Goal: Ask a question

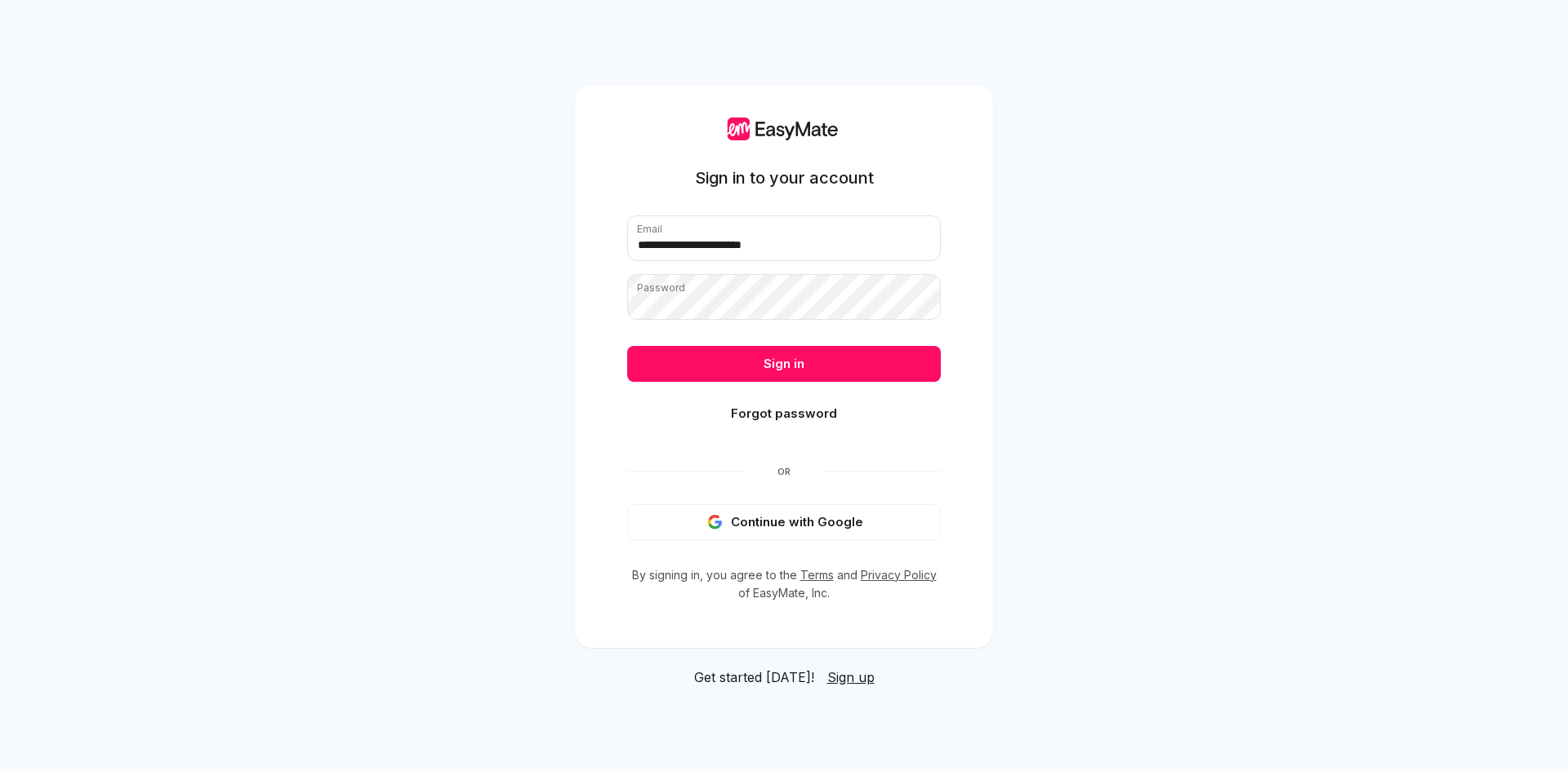
click at [743, 248] on input "**********" at bounding box center [783, 238] width 313 height 46
type input "**********"
click at [774, 375] on button "Sign in" at bounding box center [783, 364] width 313 height 36
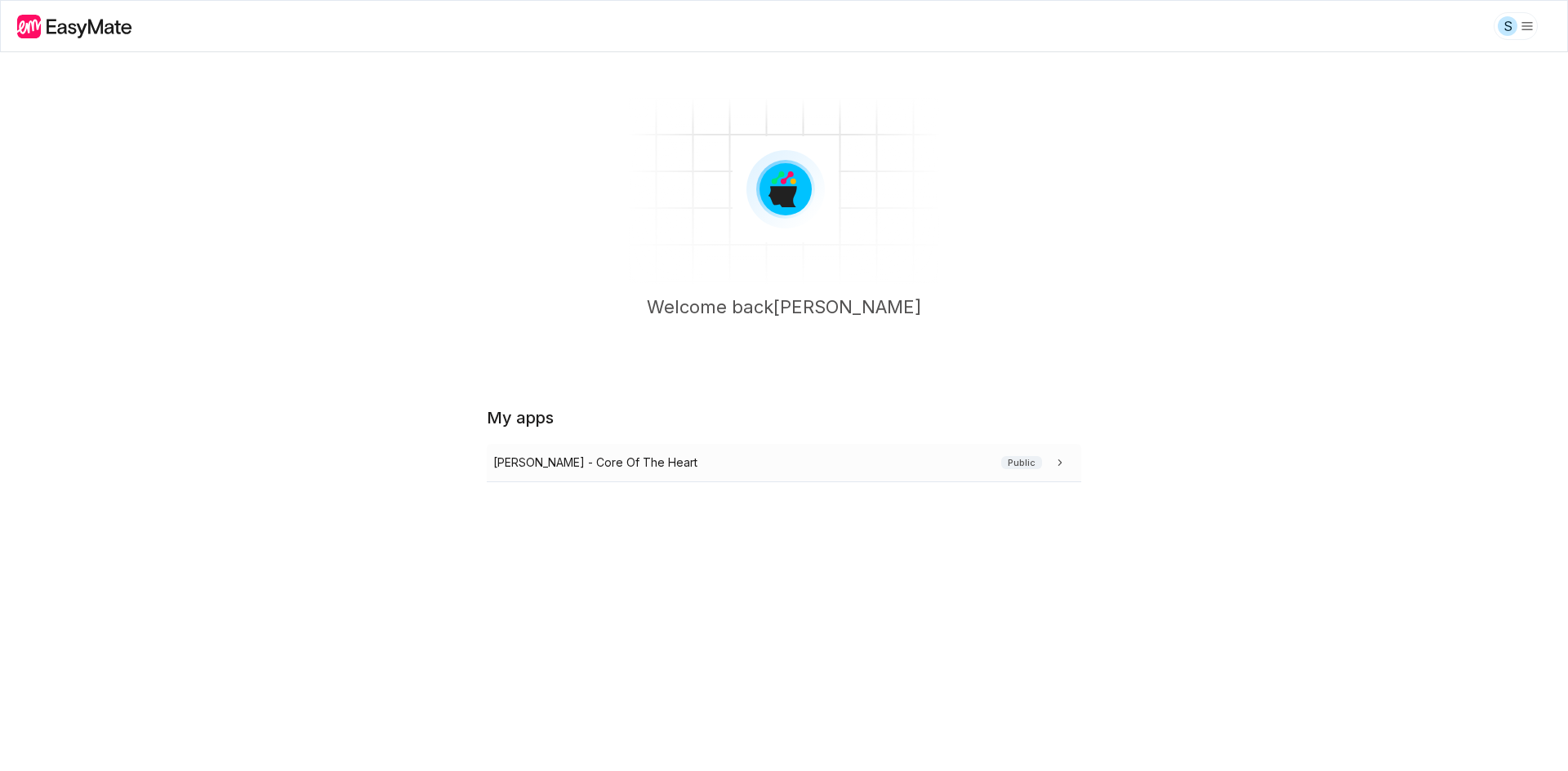
click at [653, 464] on div "[PERSON_NAME] - Core Of The Heart Public" at bounding box center [780, 463] width 575 height 18
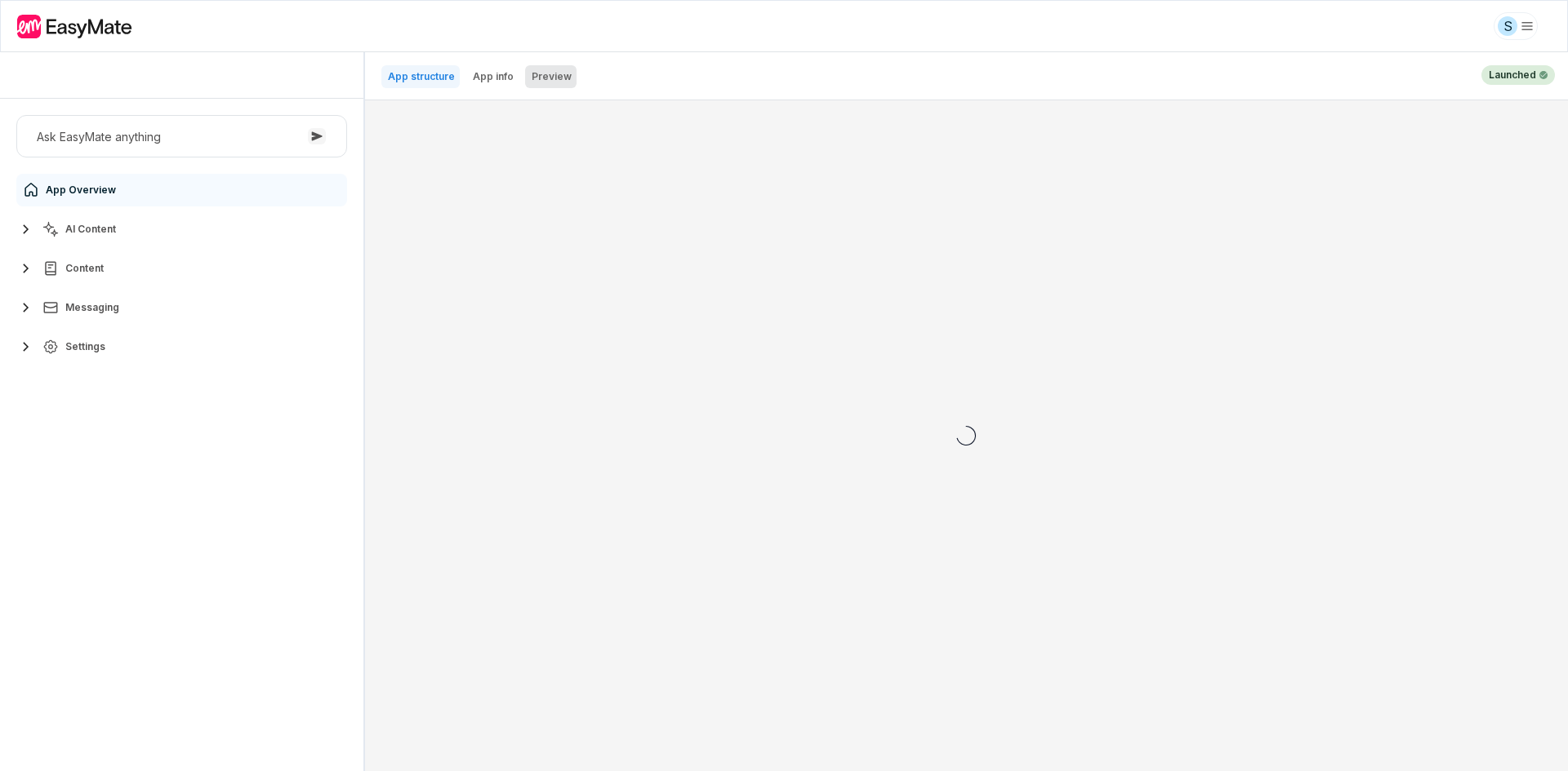
click at [525, 76] on button "Preview" at bounding box center [551, 76] width 51 height 22
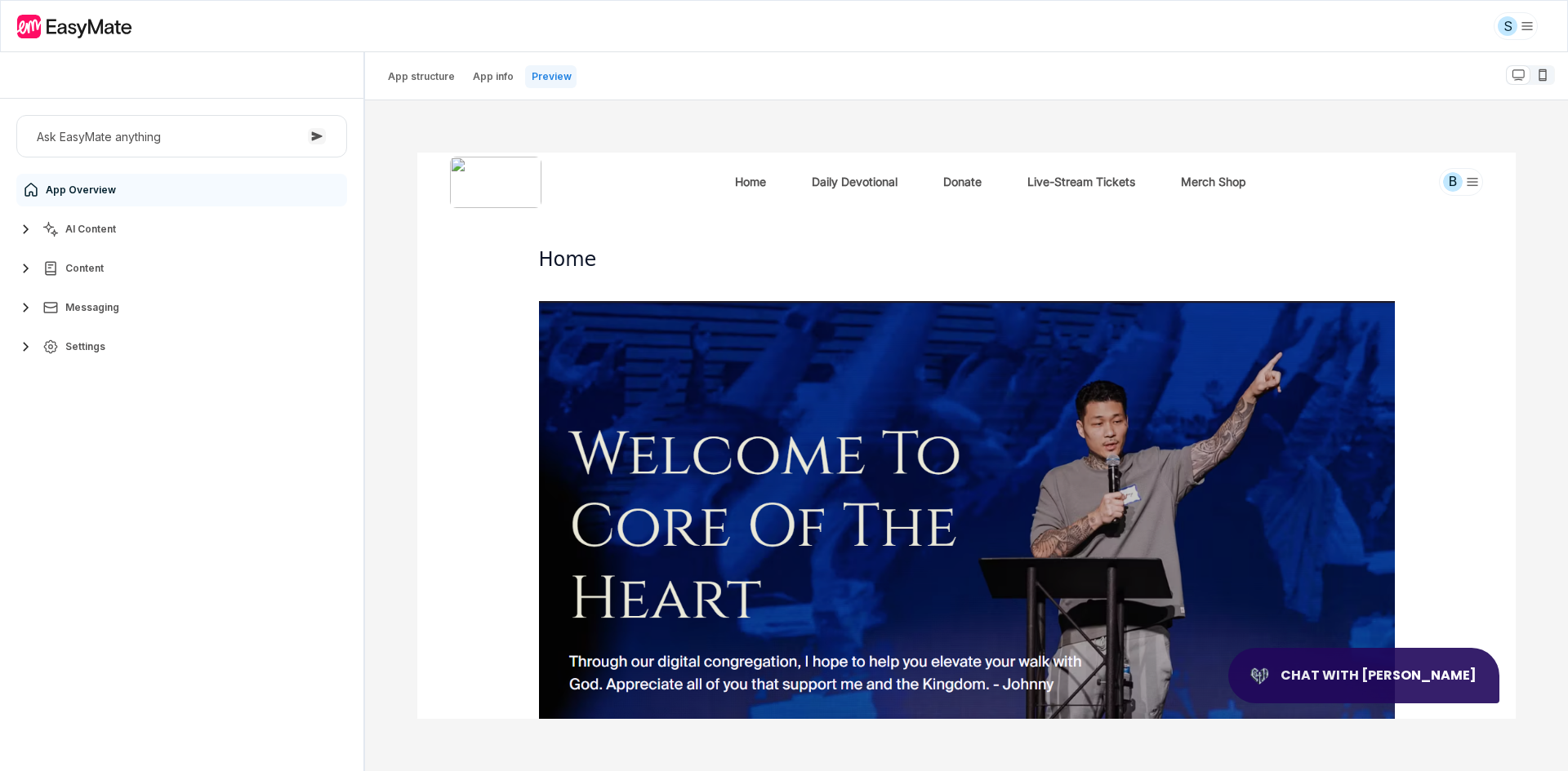
click at [1384, 686] on button "Chat with [PERSON_NAME]" at bounding box center [1363, 676] width 271 height 56
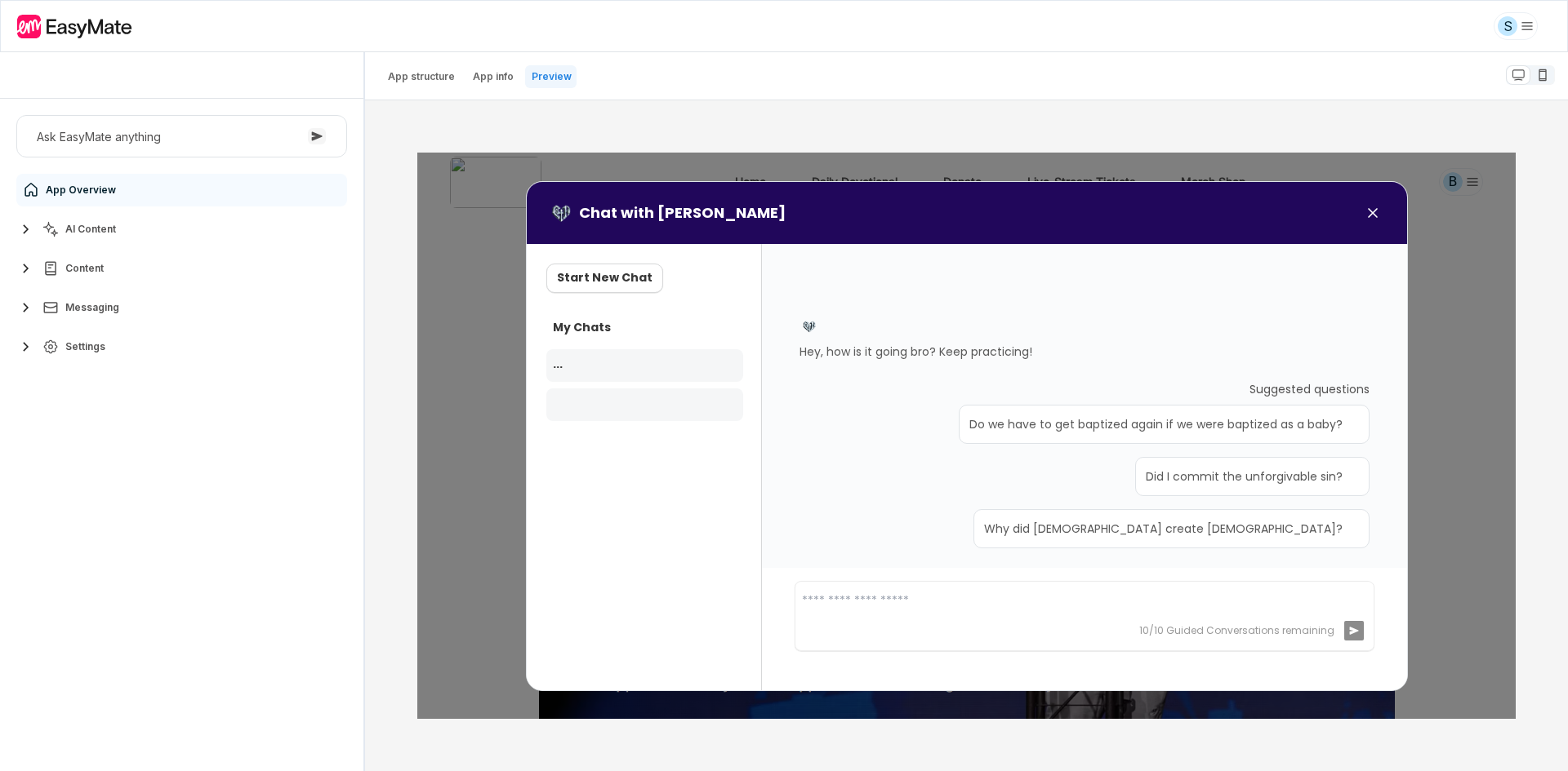
click at [886, 497] on div "Hey, how is it going bro? Keep practicing! Suggested questions Do we have to ge…" at bounding box center [1083, 407] width 570 height 295
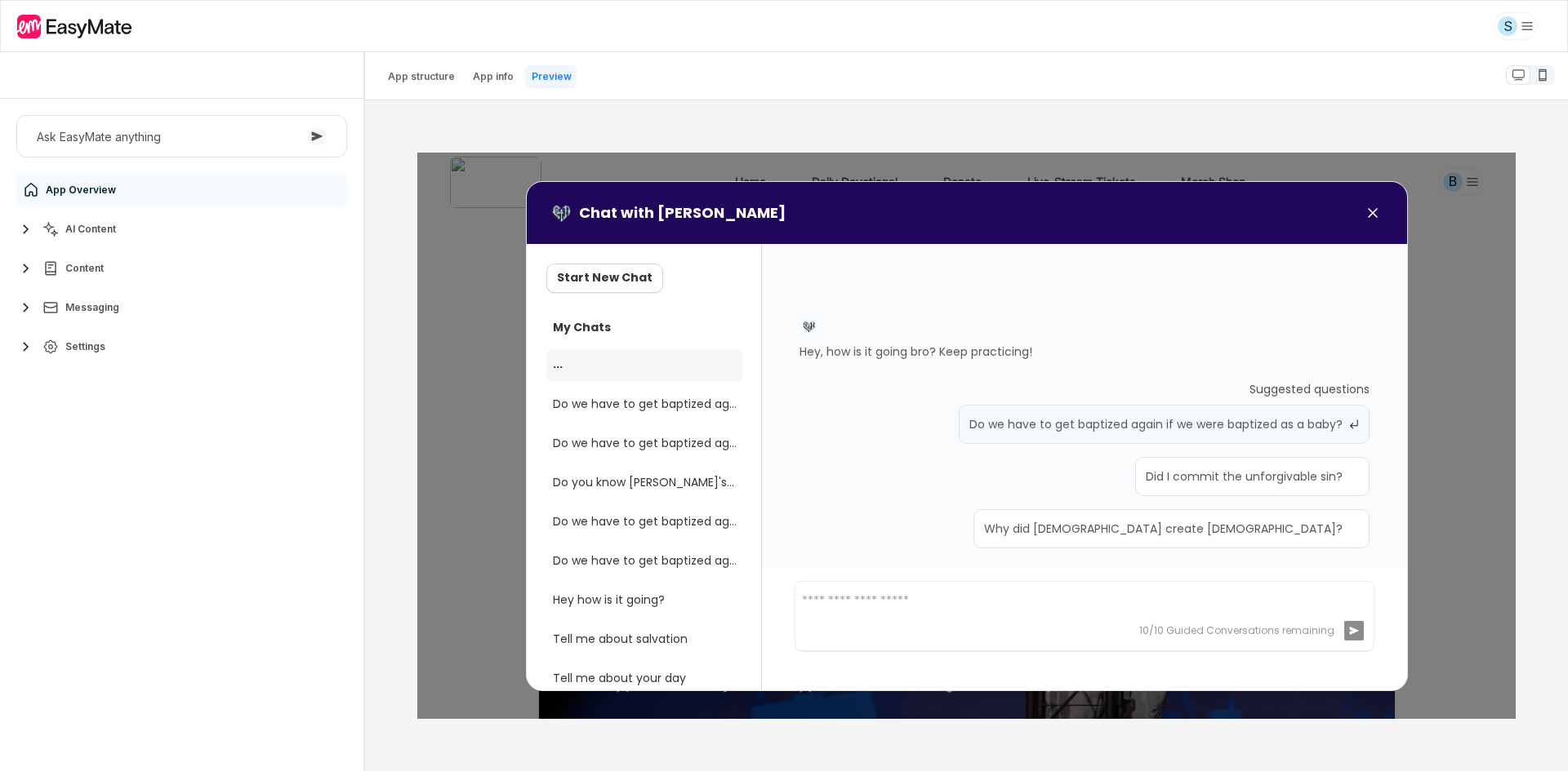
click at [1003, 420] on button "Do we have to get baptized again if we were baptized as a baby?" at bounding box center [1163, 425] width 410 height 38
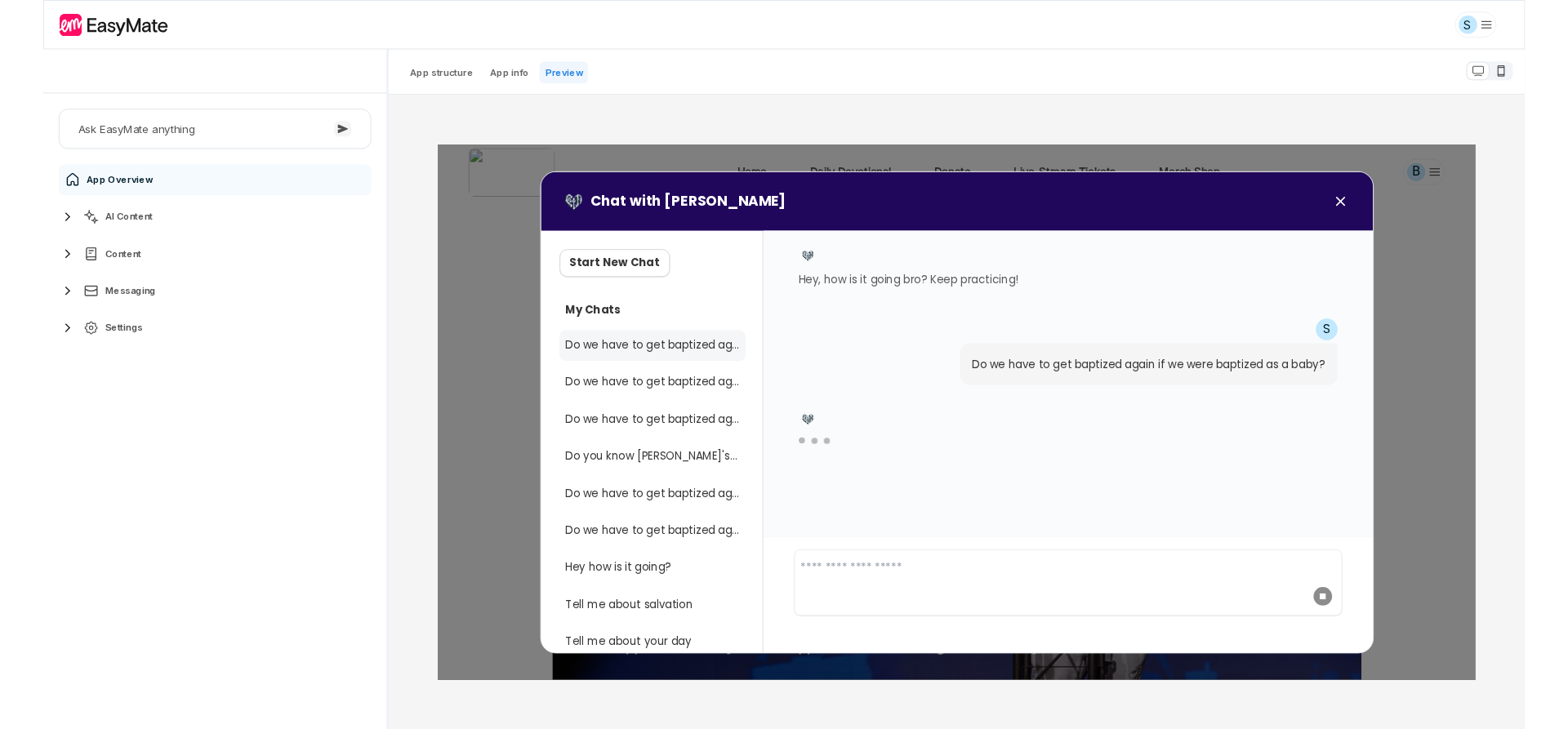
scroll to position [97, 0]
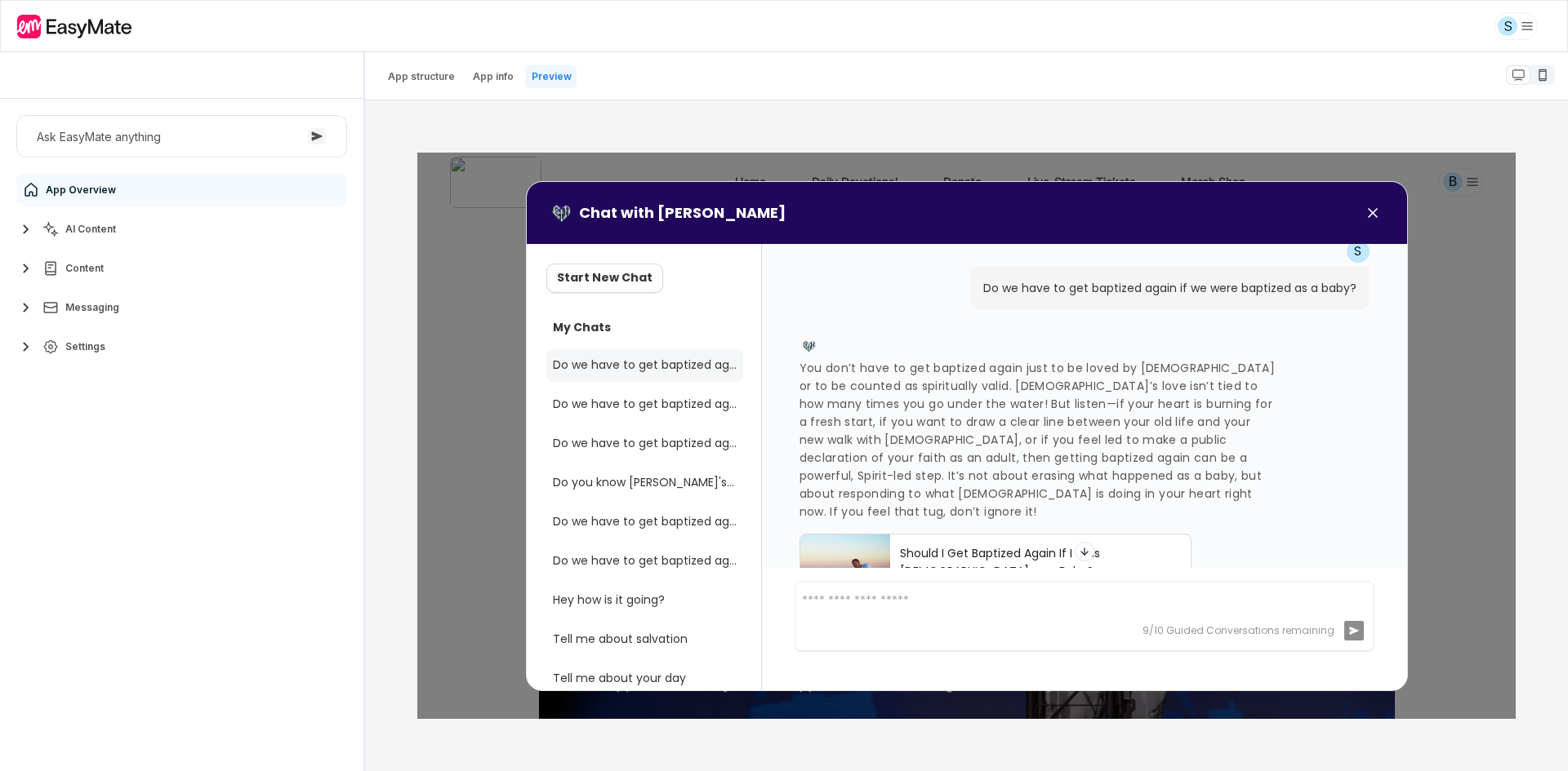
click at [1364, 214] on icon at bounding box center [1372, 213] width 16 height 20
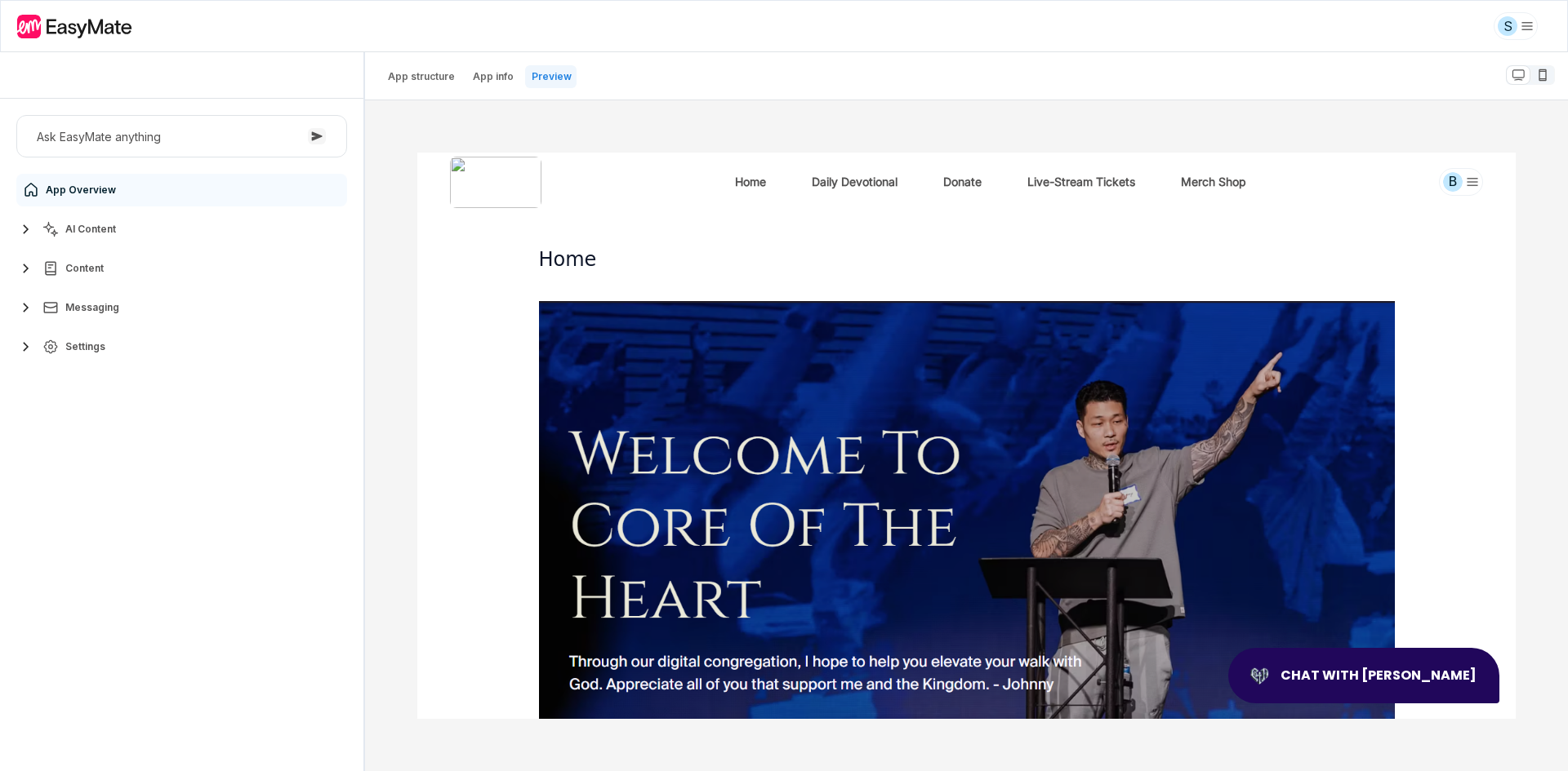
type textarea "*"
